Goal: Register for event/course

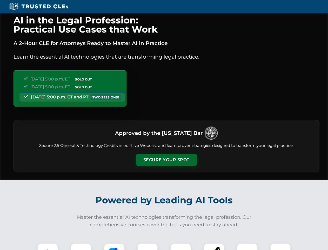
click at [166, 160] on button "Secure Your Spot" at bounding box center [166, 160] width 61 height 12
click at [48, 246] on img at bounding box center [47, 253] width 15 height 15
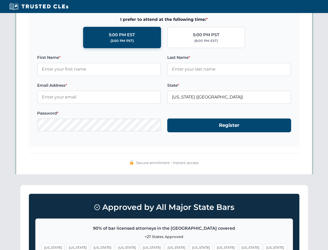
click at [190, 246] on span "[US_STATE]" at bounding box center [201, 247] width 23 height 8
click at [239, 246] on span "[US_STATE]" at bounding box center [250, 247] width 23 height 8
